Goal: Information Seeking & Learning: Understand process/instructions

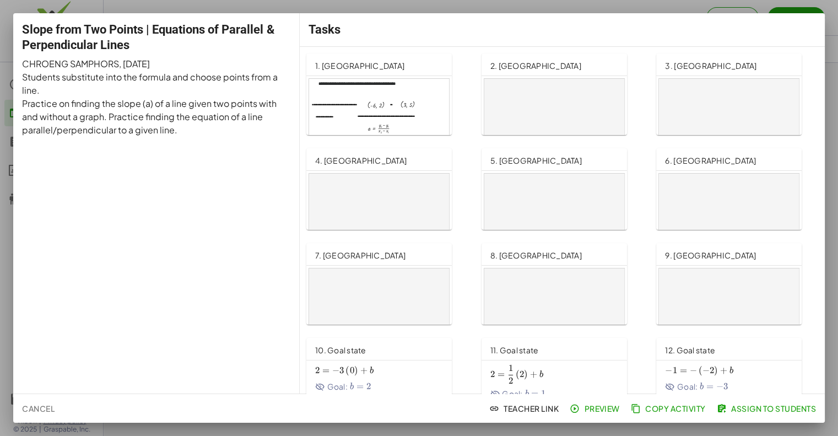
click at [405, 108] on div at bounding box center [379, 118] width 140 height 79
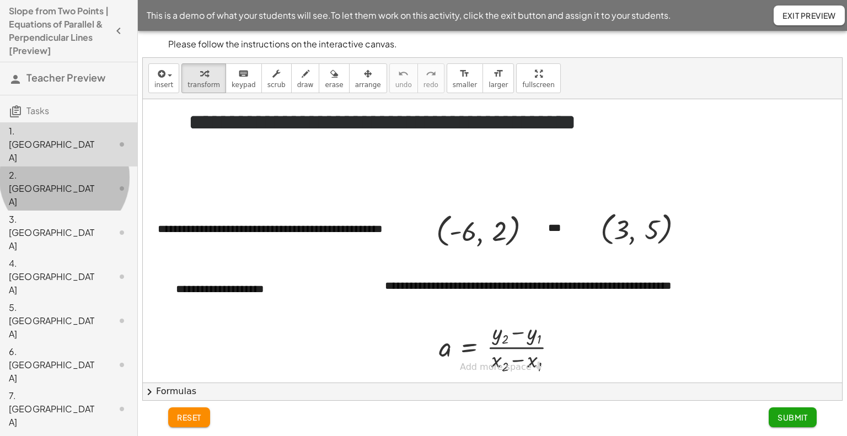
click at [29, 169] on div "2. [GEOGRAPHIC_DATA]" at bounding box center [53, 189] width 89 height 40
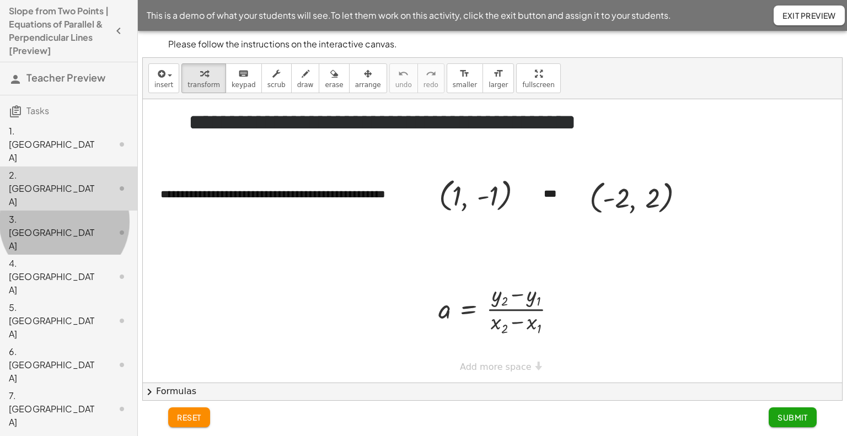
click at [31, 213] on div "3. [GEOGRAPHIC_DATA]" at bounding box center [53, 233] width 89 height 40
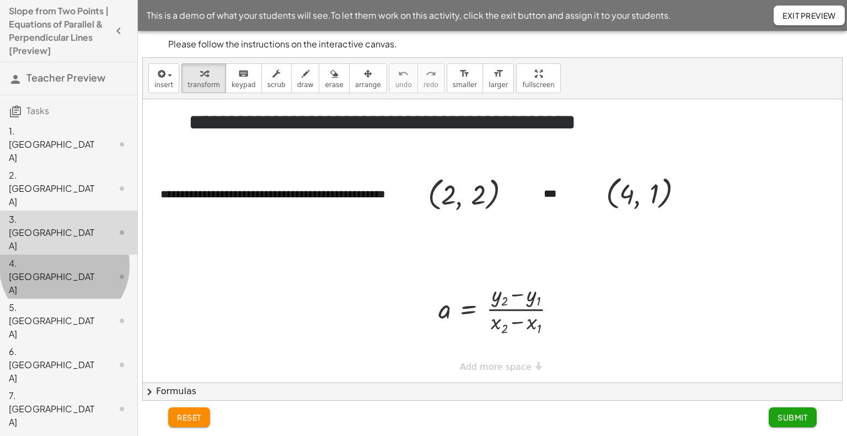
click at [33, 257] on div "4. [GEOGRAPHIC_DATA]" at bounding box center [53, 277] width 89 height 40
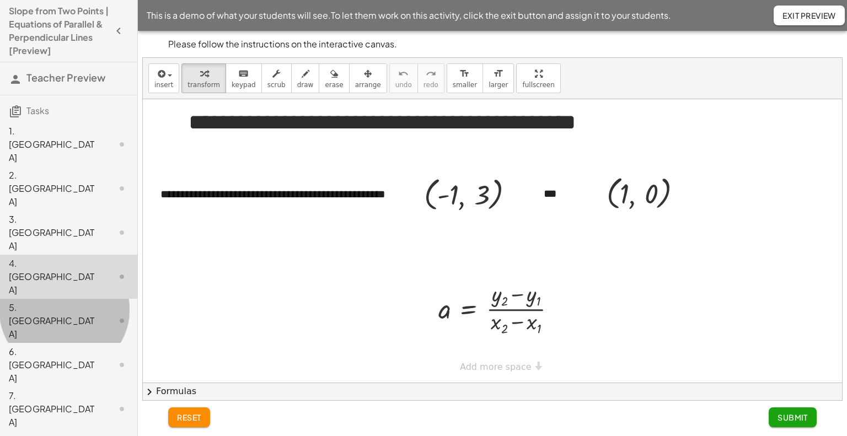
click at [35, 301] on div "5. [GEOGRAPHIC_DATA]" at bounding box center [53, 321] width 89 height 40
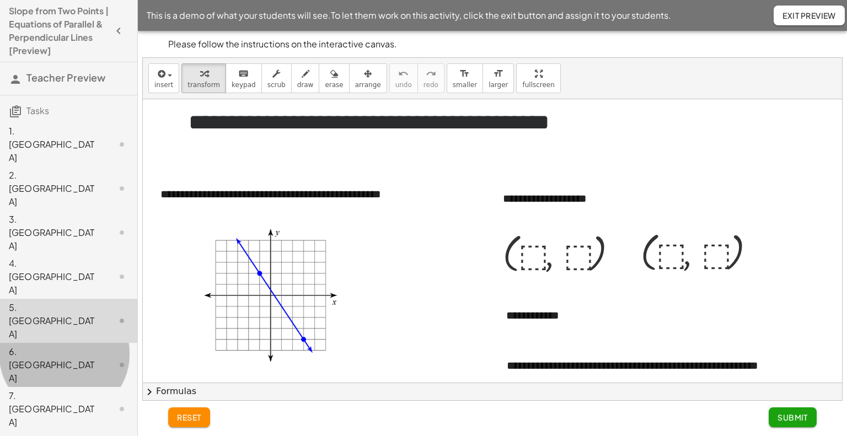
click at [38, 345] on div "6. [GEOGRAPHIC_DATA]" at bounding box center [53, 365] width 89 height 40
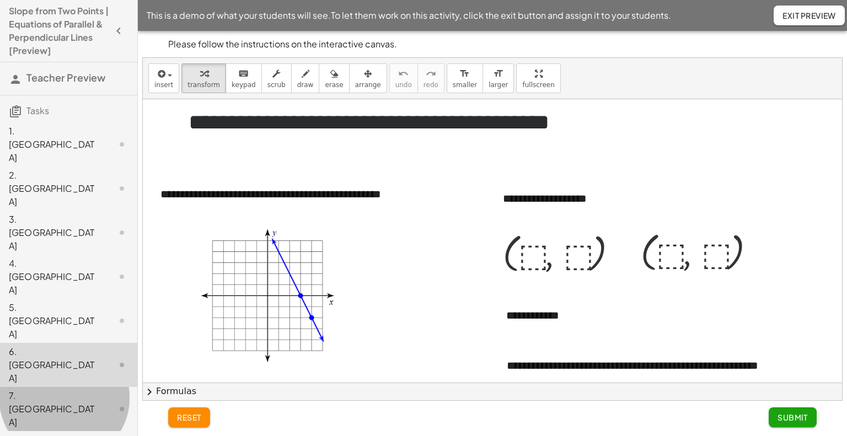
click at [36, 389] on div "7. [GEOGRAPHIC_DATA]" at bounding box center [53, 409] width 89 height 40
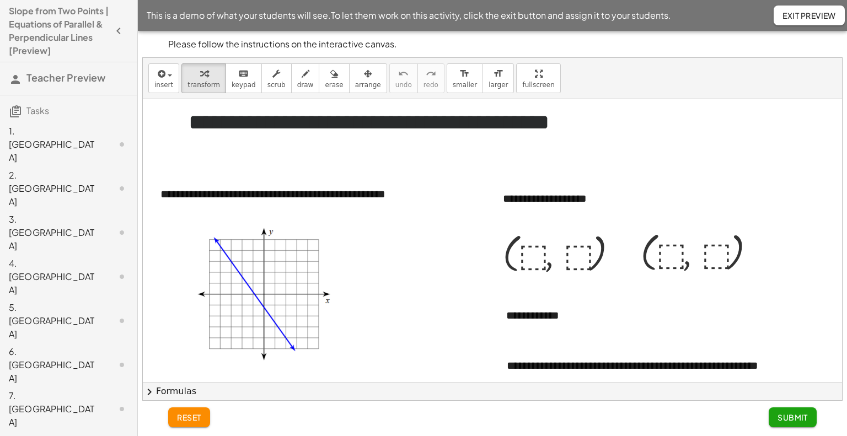
scroll to position [56, 0]
